Goal: Information Seeking & Learning: Learn about a topic

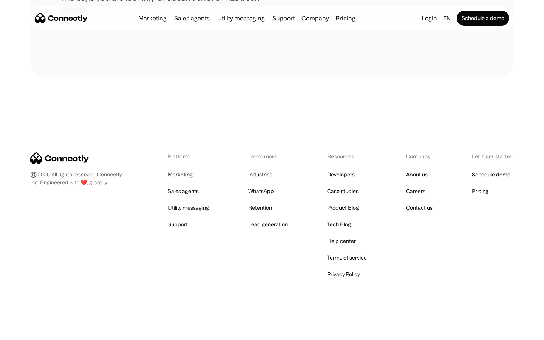
scroll to position [138, 0]
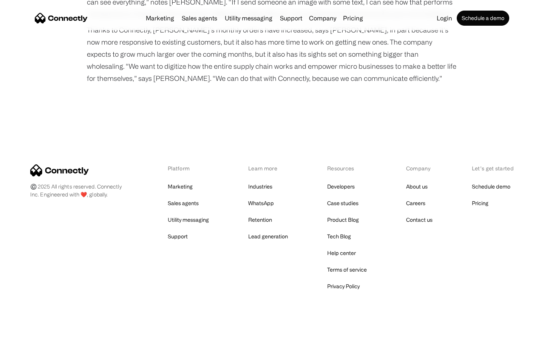
scroll to position [961, 0]
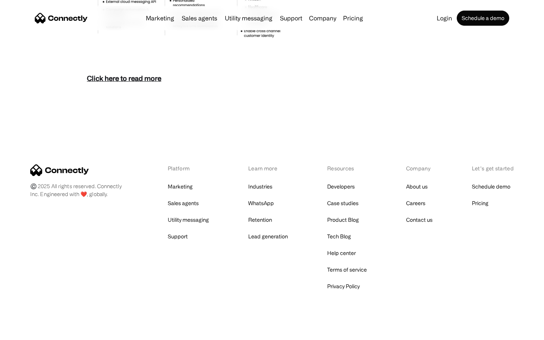
scroll to position [3274, 0]
